Goal: Task Accomplishment & Management: Complete application form

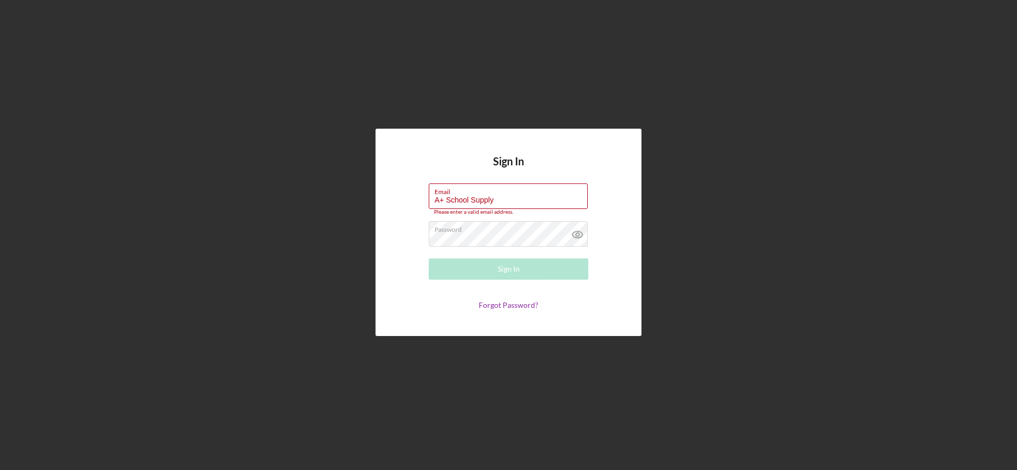
drag, startPoint x: 476, startPoint y: 201, endPoint x: 370, endPoint y: 201, distance: 105.8
click at [370, 201] on div "Sign In Email A+ School Supply Please enter a valid email address. Password Sig…" at bounding box center [508, 232] width 1006 height 465
type input "[EMAIL_ADDRESS][DOMAIN_NAME]"
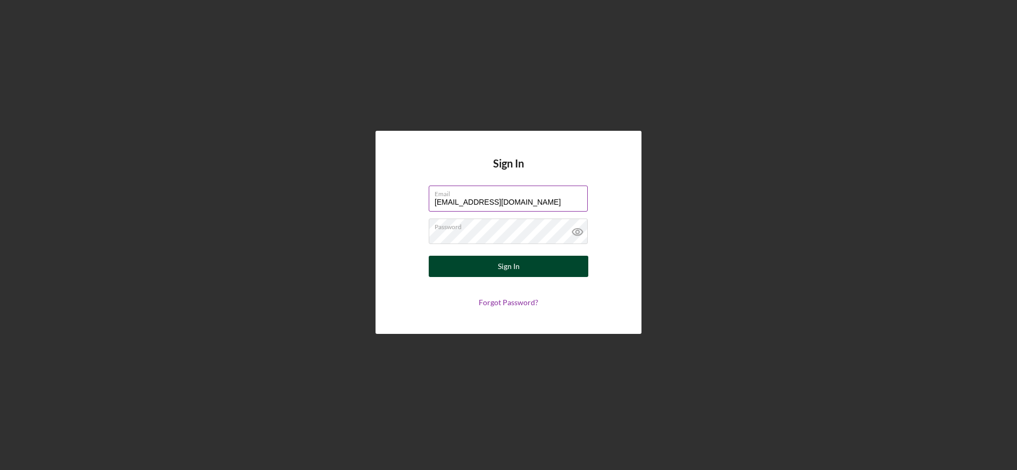
click at [505, 267] on div "Sign In" at bounding box center [509, 266] width 22 height 21
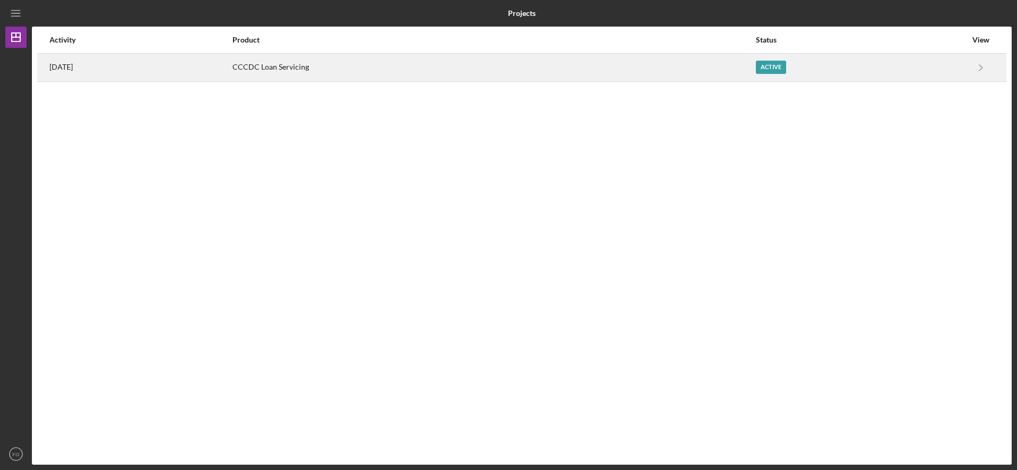
click at [786, 71] on div "Active" at bounding box center [770, 67] width 30 height 13
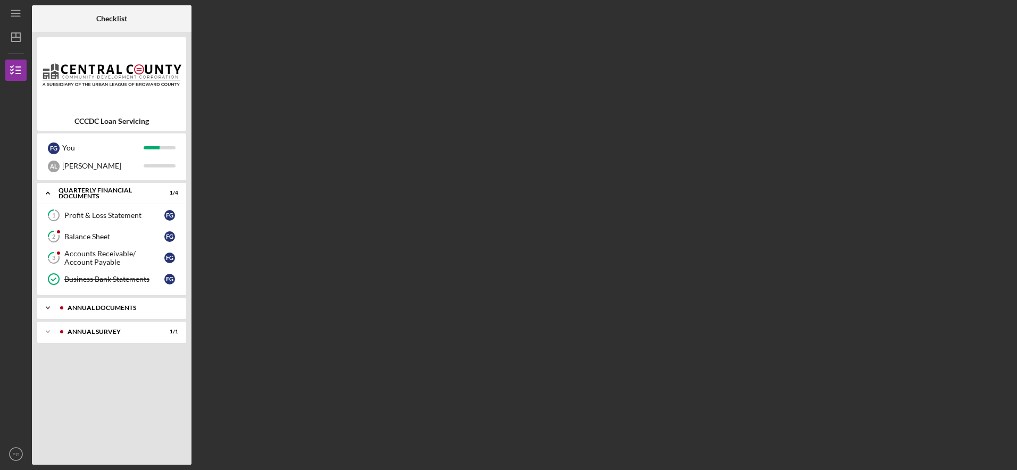
click at [174, 306] on div "Annual Documents" at bounding box center [118, 308] width 120 height 6
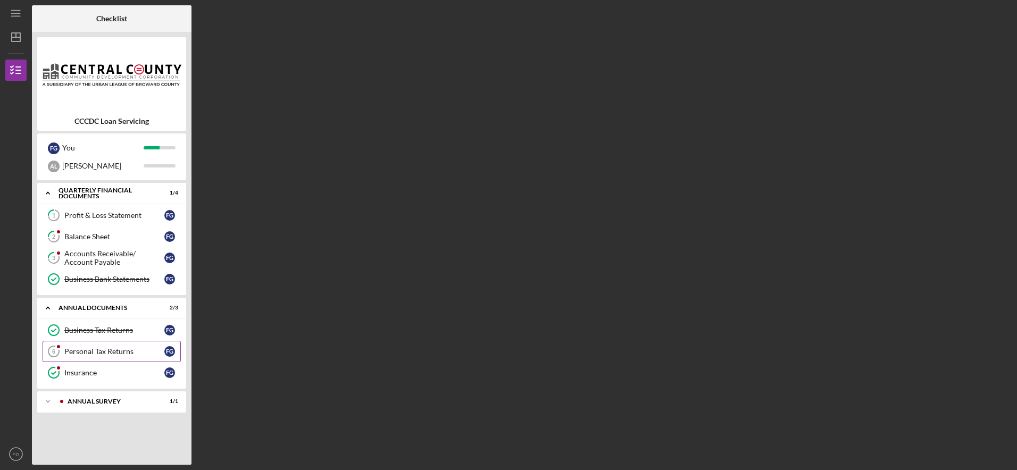
click at [115, 350] on div "Personal Tax Returns" at bounding box center [114, 351] width 100 height 9
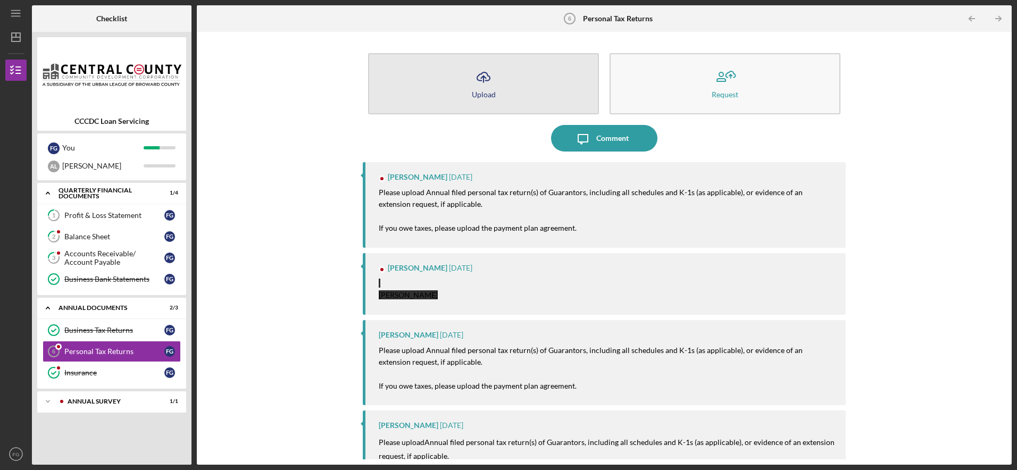
click at [474, 80] on icon "Icon/Upload" at bounding box center [483, 77] width 27 height 27
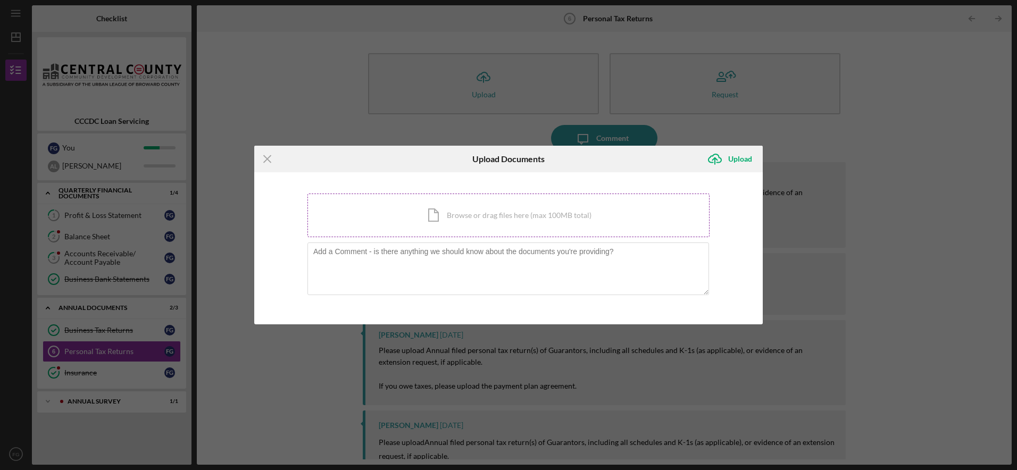
click at [440, 220] on div "Icon/Document Browse or drag files here (max 100MB total) Tap to choose files o…" at bounding box center [508, 216] width 402 height 44
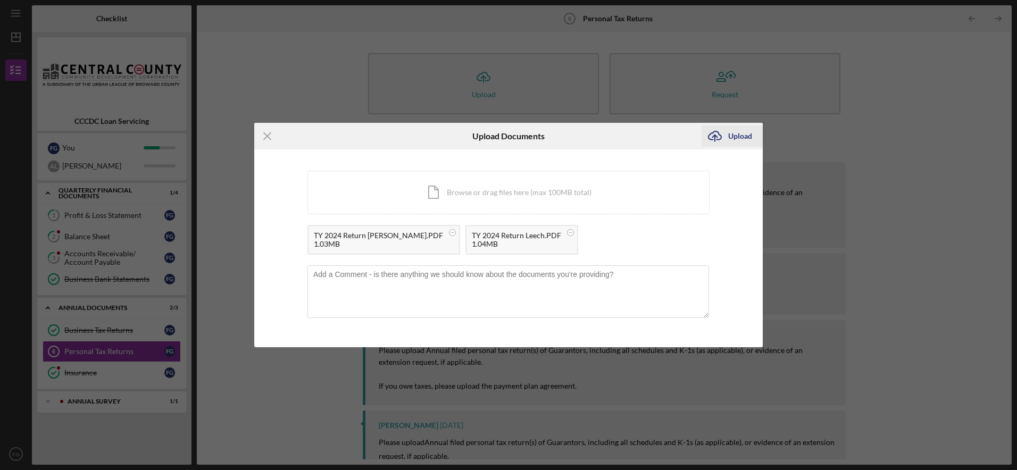
click at [727, 132] on button "Icon/Upload Upload" at bounding box center [731, 135] width 61 height 21
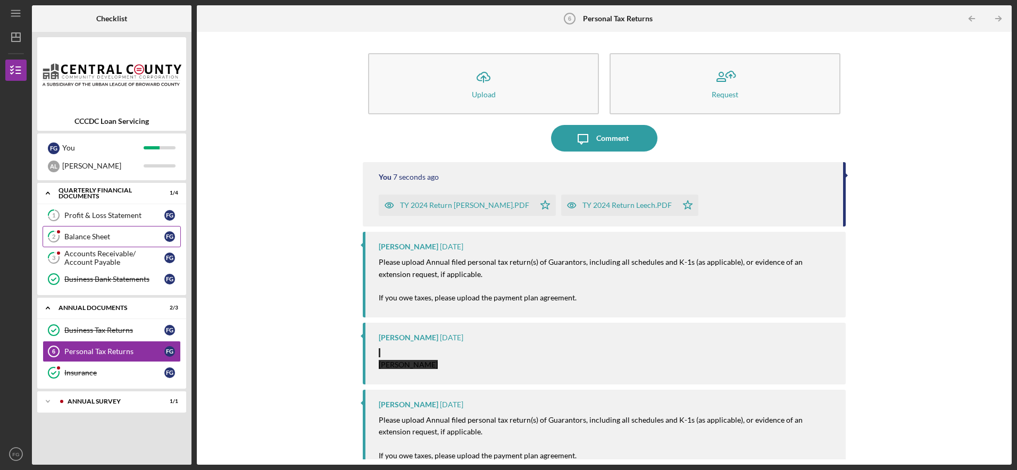
click at [109, 238] on div "Balance Sheet" at bounding box center [114, 236] width 100 height 9
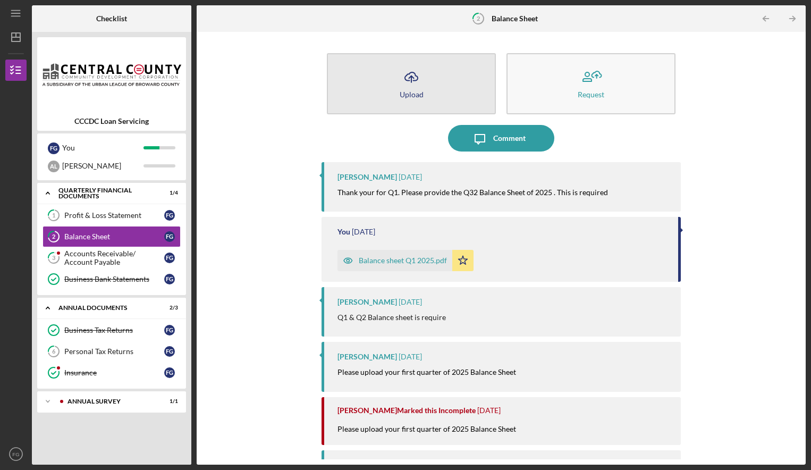
click at [423, 94] on button "Icon/Upload Upload" at bounding box center [411, 83] width 169 height 61
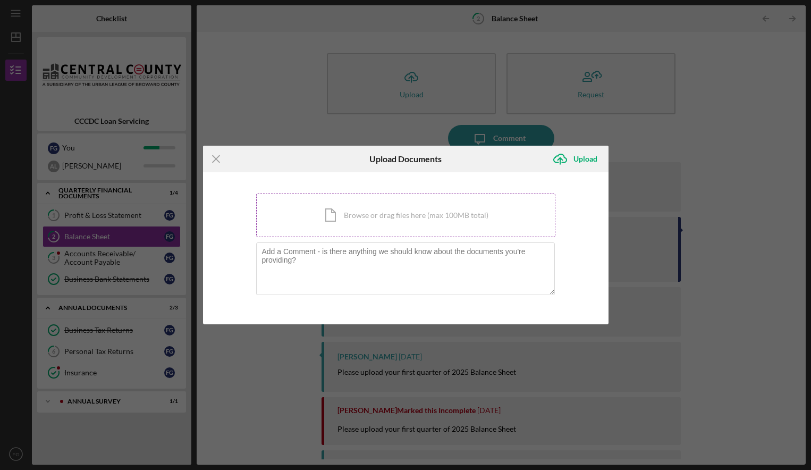
click at [421, 215] on div "Icon/Document Browse or drag files here (max 100MB total) Tap to choose files o…" at bounding box center [405, 216] width 299 height 44
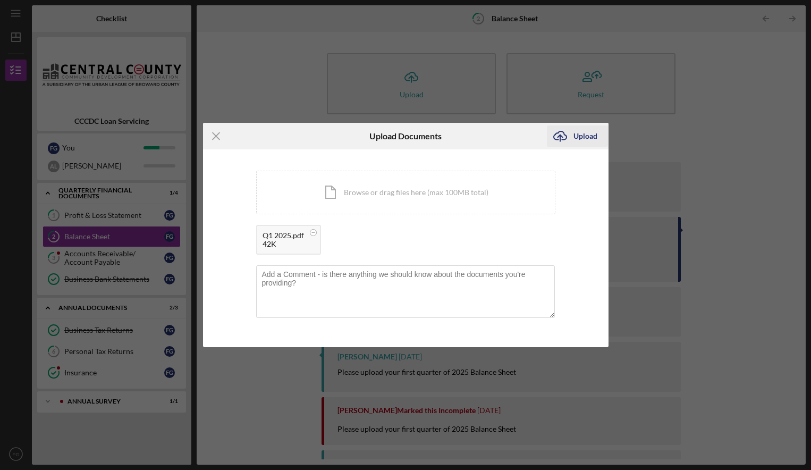
click at [586, 135] on div "Upload" at bounding box center [586, 135] width 24 height 21
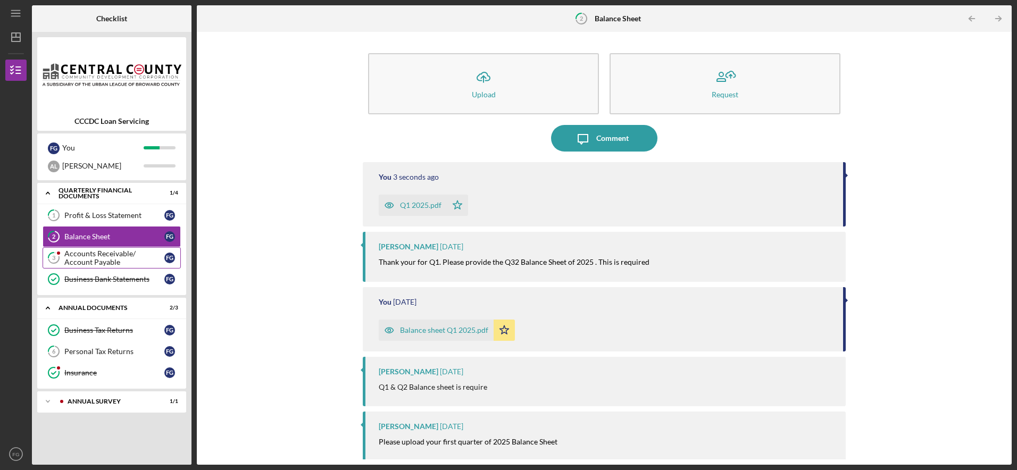
click at [99, 256] on div "Accounts Receivable/ Account Payable" at bounding box center [114, 257] width 100 height 17
